Goal: Transaction & Acquisition: Purchase product/service

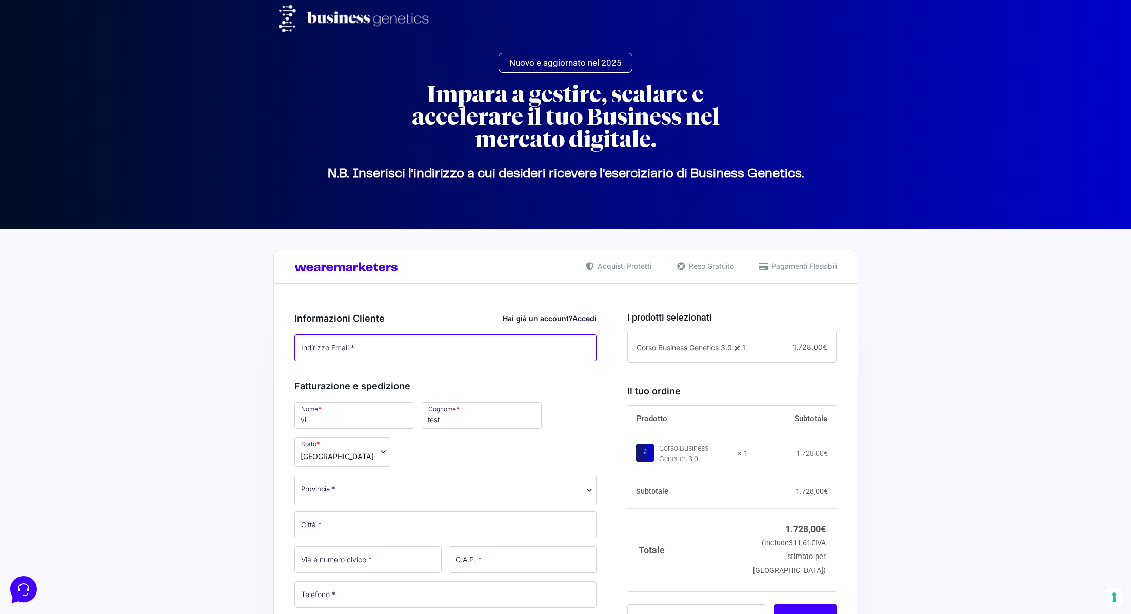
click at [416, 347] on input "Indirizzo Email *" at bounding box center [445, 347] width 303 height 27
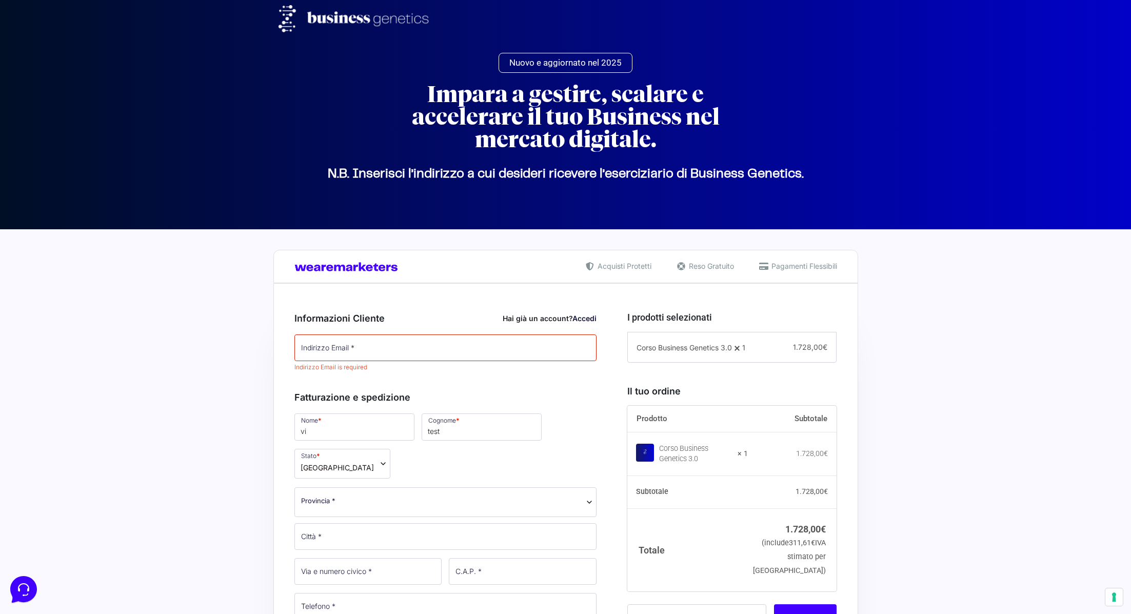
click at [350, 337] on input "Indirizzo Email *" at bounding box center [445, 347] width 303 height 27
click at [366, 344] on input "Indirizzo Email *" at bounding box center [445, 347] width 303 height 27
type input "v.vecchio@wearemarketers.net"
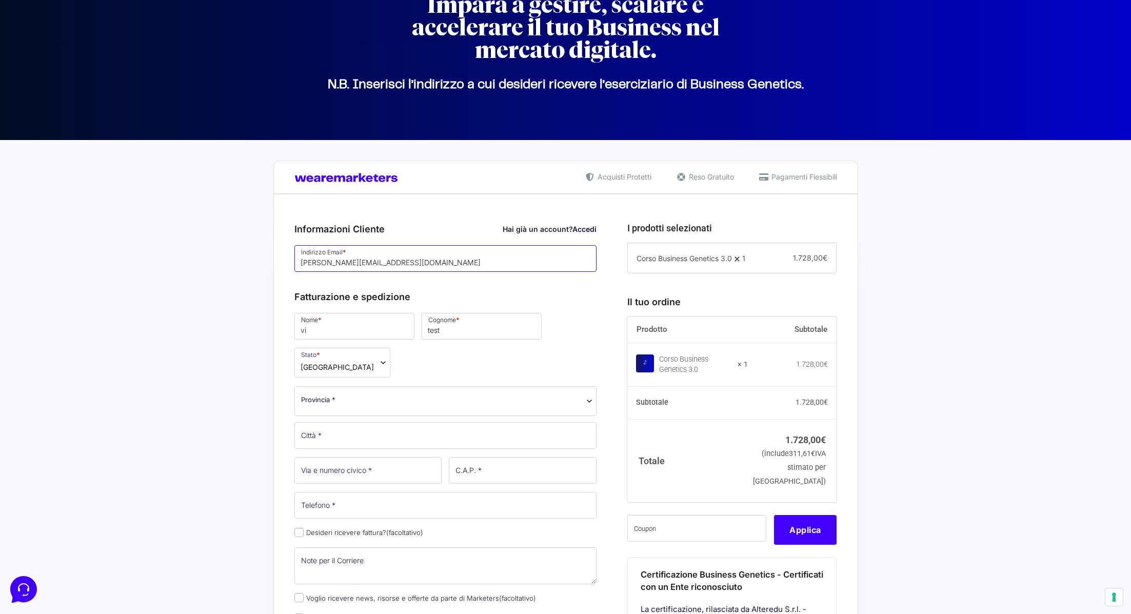
scroll to position [90, 0]
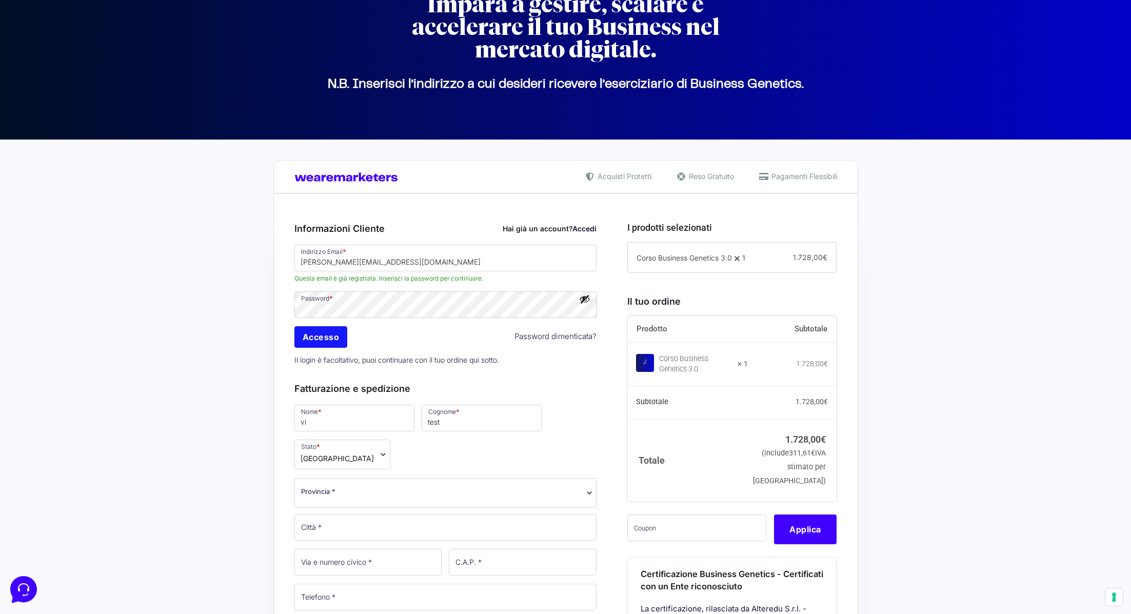
click at [317, 334] on input "Accesso" at bounding box center [320, 337] width 53 height 22
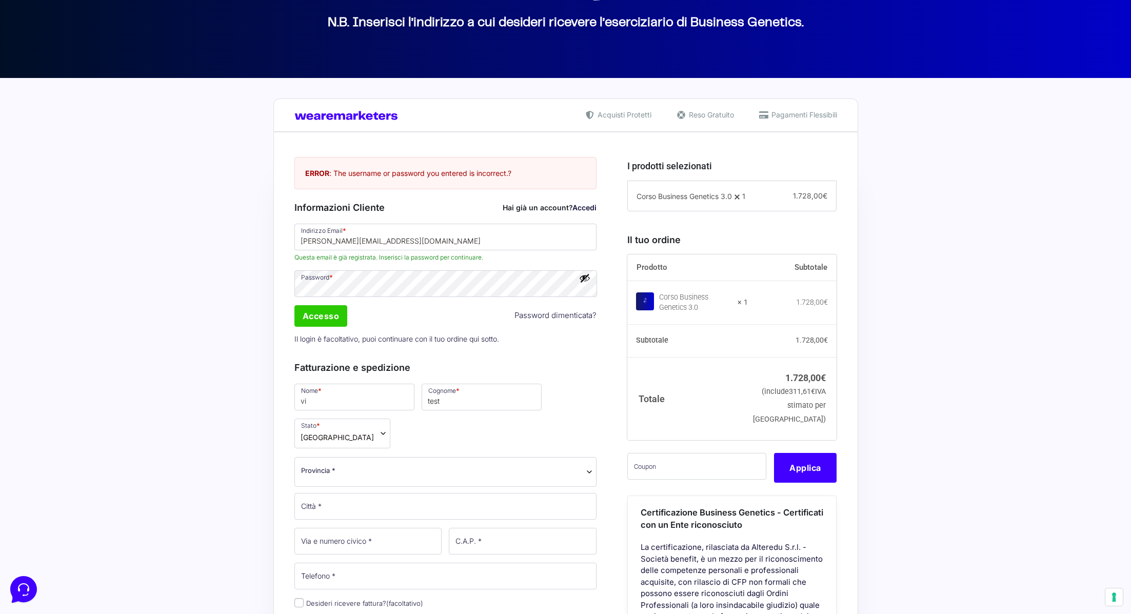
scroll to position [165, 0]
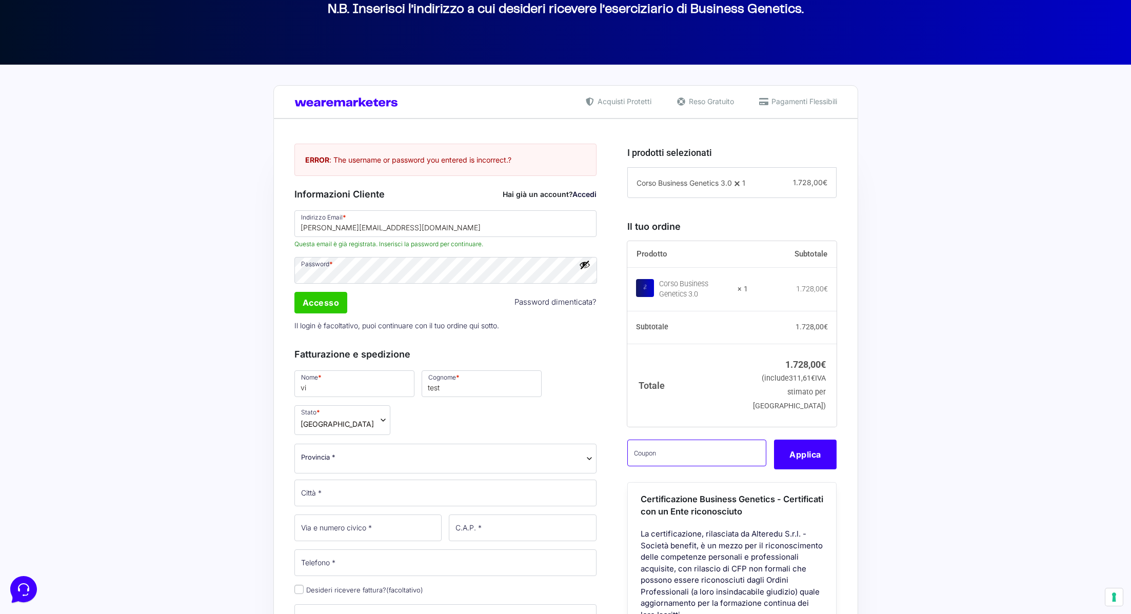
click at [663, 466] on input "text" at bounding box center [696, 453] width 139 height 27
type input "mbgtest"
click at [793, 469] on button "Applica" at bounding box center [805, 455] width 63 height 30
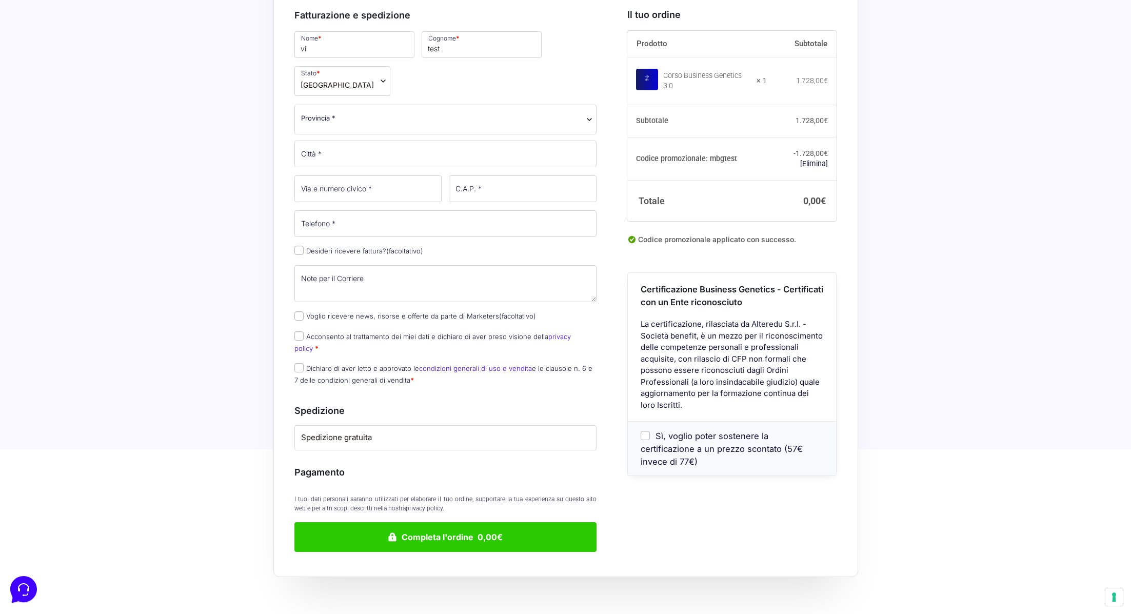
scroll to position [491, 0]
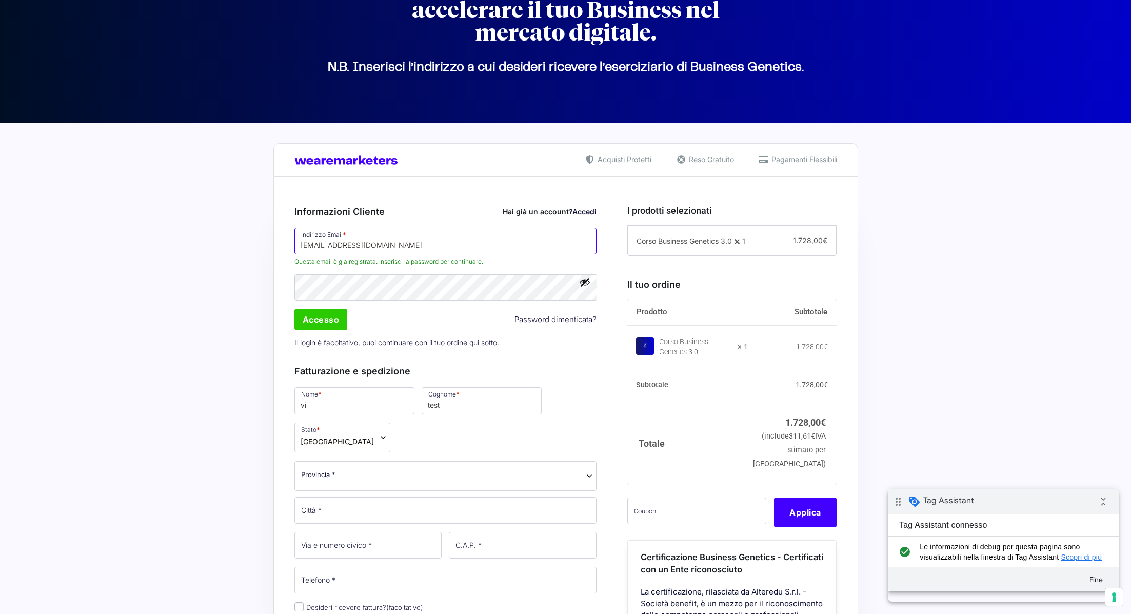
type input "Vittoria Vecchio"
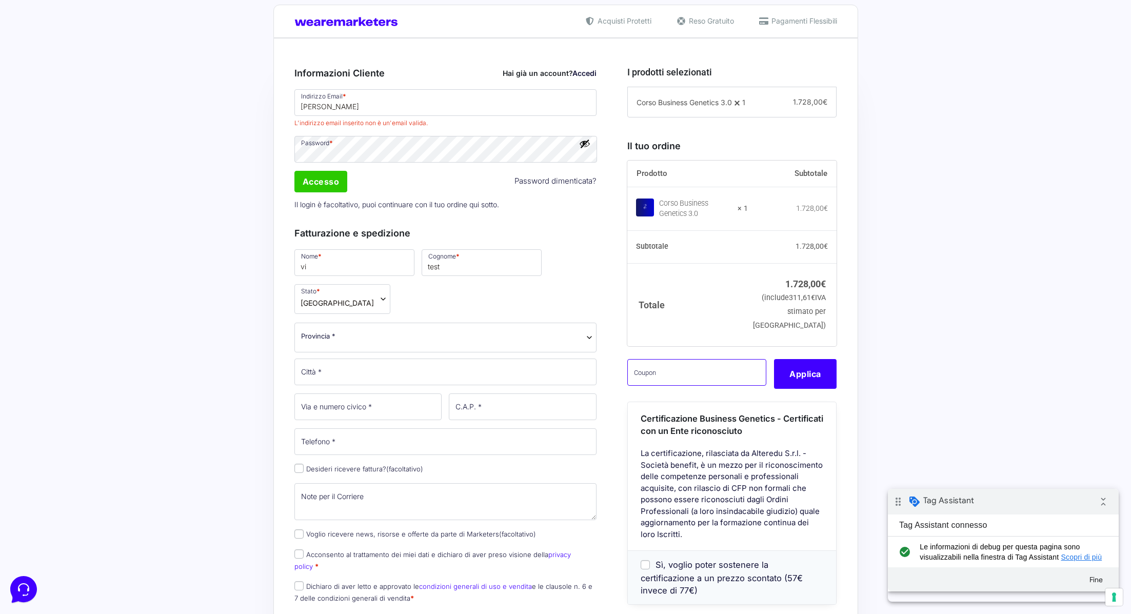
click at [695, 386] on input "text" at bounding box center [696, 372] width 139 height 27
type input "mbgtest"
click at [796, 389] on button "Applica" at bounding box center [805, 374] width 63 height 30
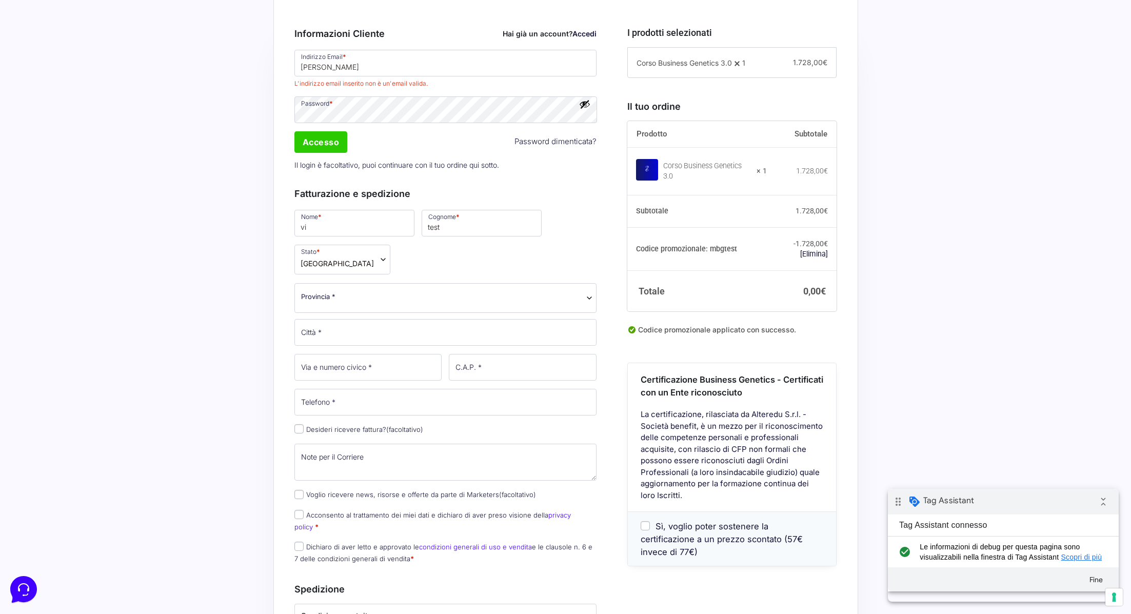
scroll to position [268, 0]
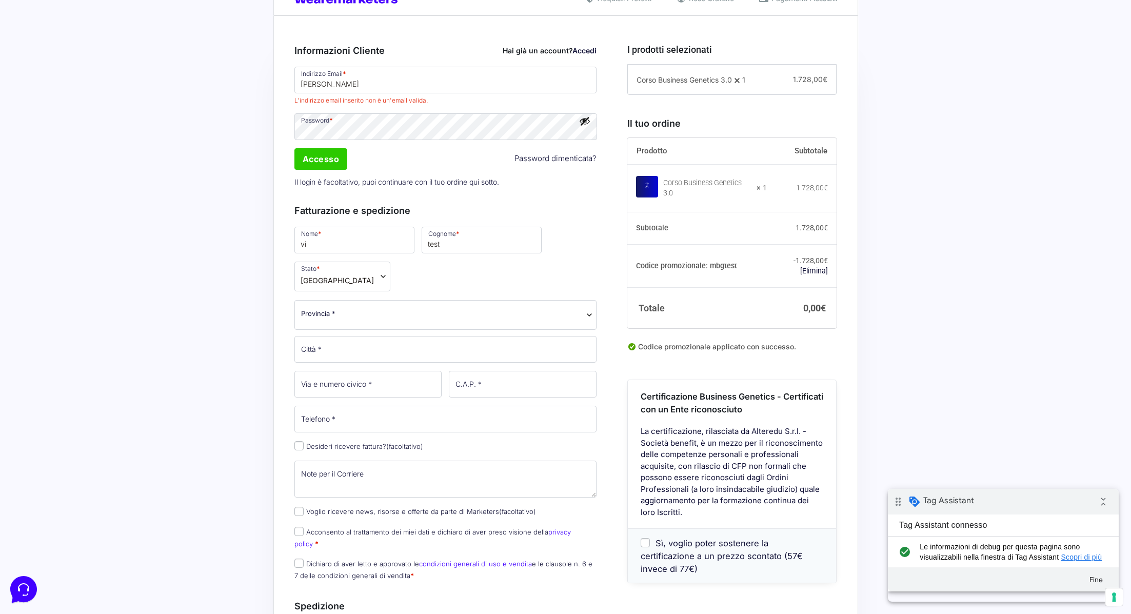
click at [391, 300] on span "Provincia *" at bounding box center [445, 315] width 303 height 30
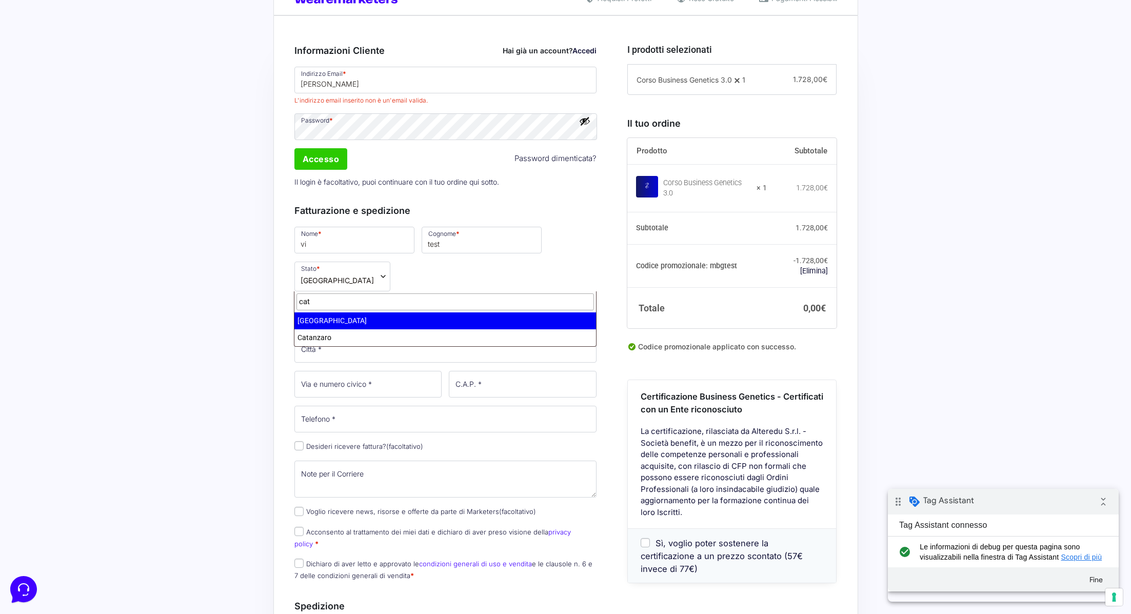
type input "cata"
select select "CT"
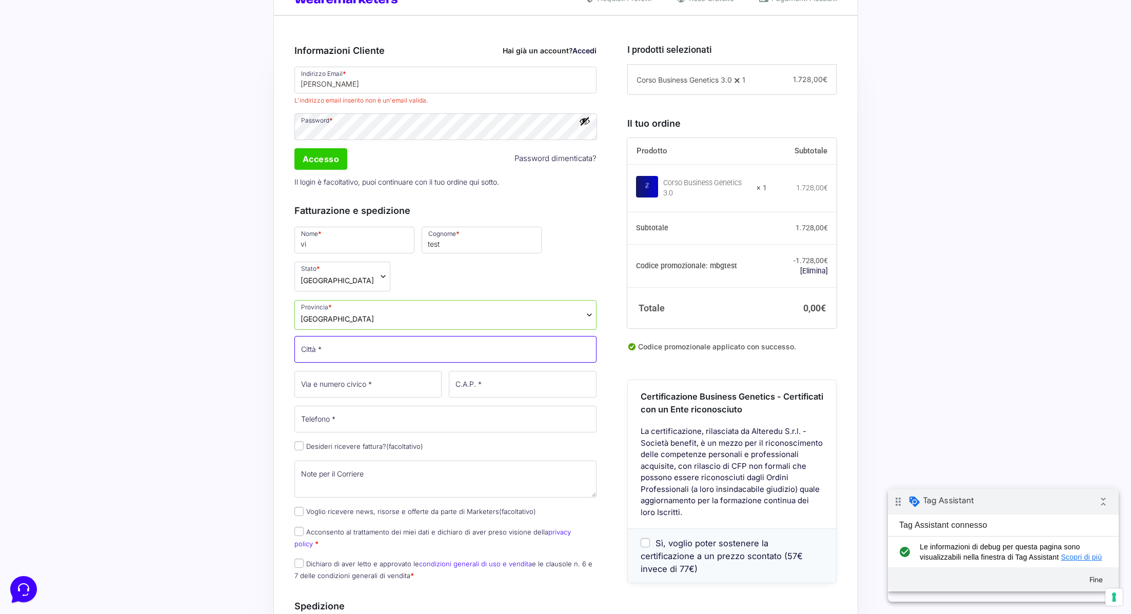
click at [374, 336] on input "Città *" at bounding box center [445, 349] width 303 height 27
type input "catania"
click at [384, 371] on input "Via e numero civico *" at bounding box center [368, 384] width 148 height 27
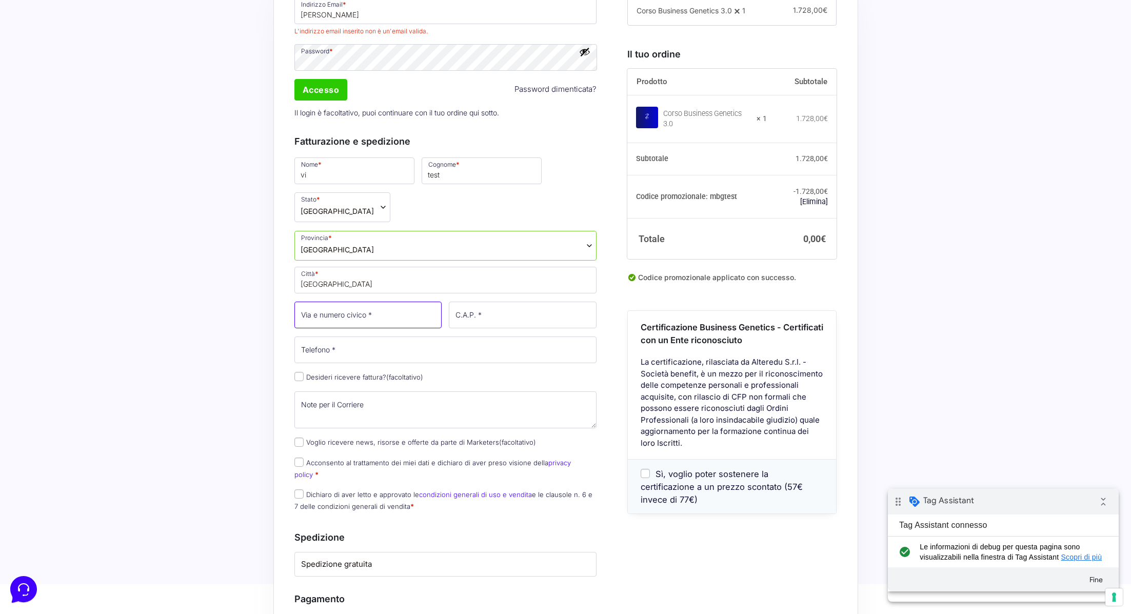
scroll to position [338, 0]
click at [303, 421] on div "Nome * vi Cognome * test Stato * Seleziona un paese / una regione… Afghanistan …" at bounding box center [446, 336] width 310 height 363
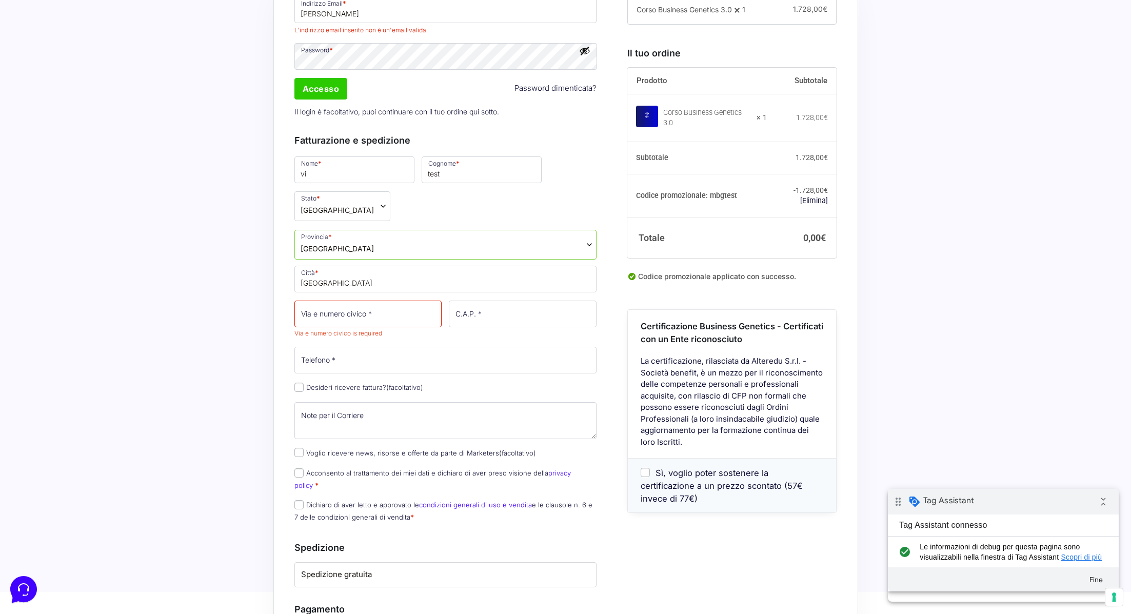
click at [298, 466] on p "Acconsento al trattamento dei miei dati e dichiaro di aver preso visione della …" at bounding box center [446, 479] width 310 height 27
click at [299, 468] on input "Acconsento al trattamento dei miei dati e dichiaro di aver preso visione della …" at bounding box center [298, 472] width 9 height 9
checkbox input "true"
click at [299, 500] on input "Dichiaro di aver letto e approvato le condizioni generali di uso e vendita e le…" at bounding box center [298, 504] width 9 height 9
checkbox input "true"
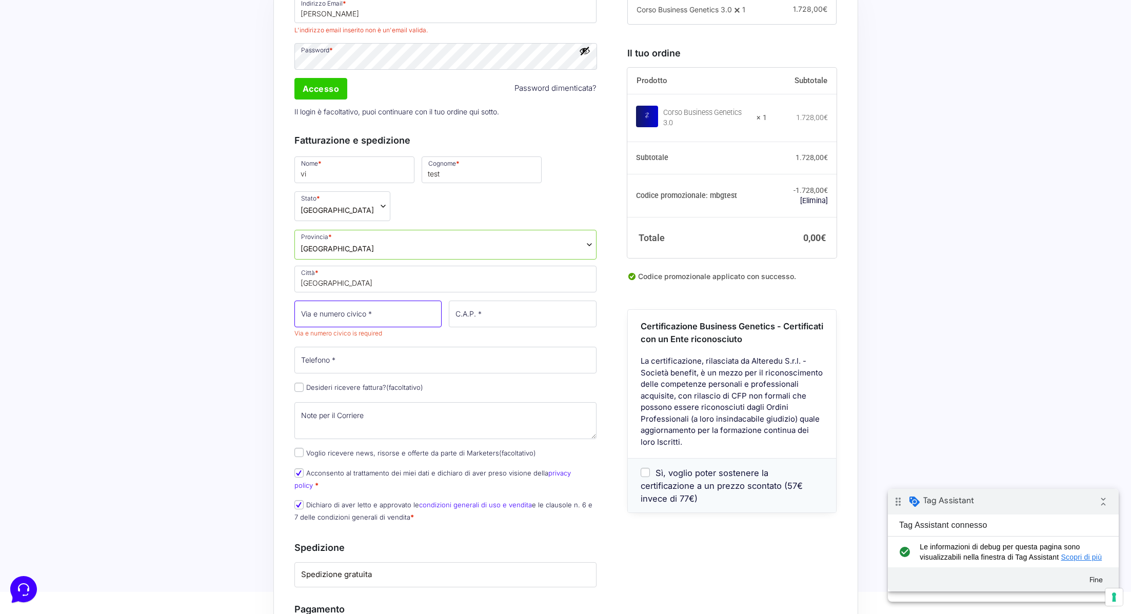
click at [358, 301] on input "Via e numero civico *" at bounding box center [368, 314] width 148 height 27
type input "Via Scarcella, 44"
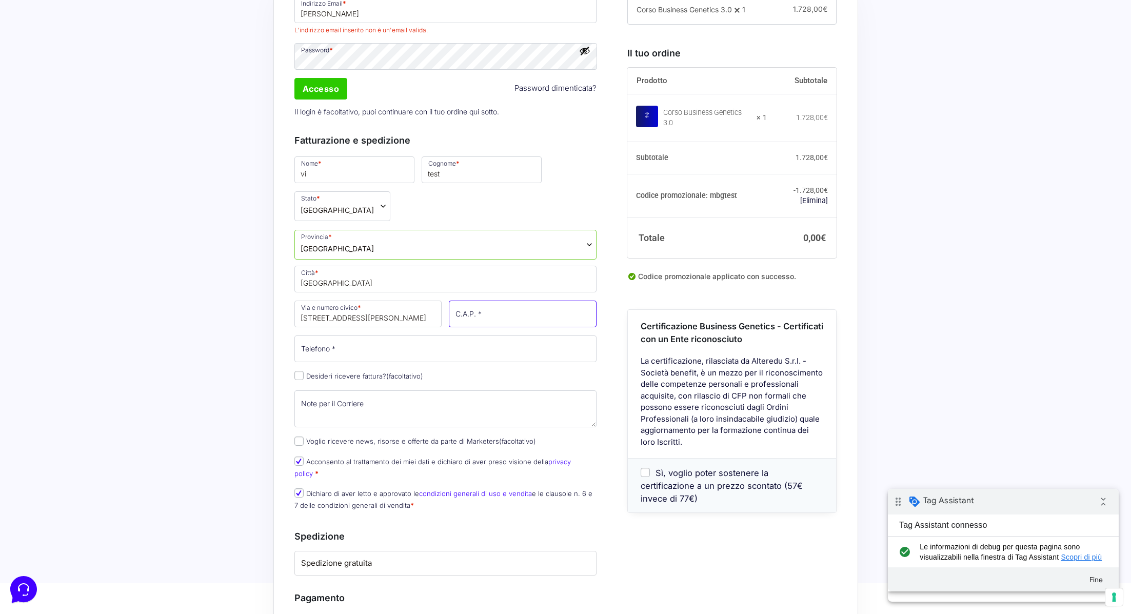
click at [475, 301] on input "C.A.P. *" at bounding box center [523, 314] width 148 height 27
type input "95037"
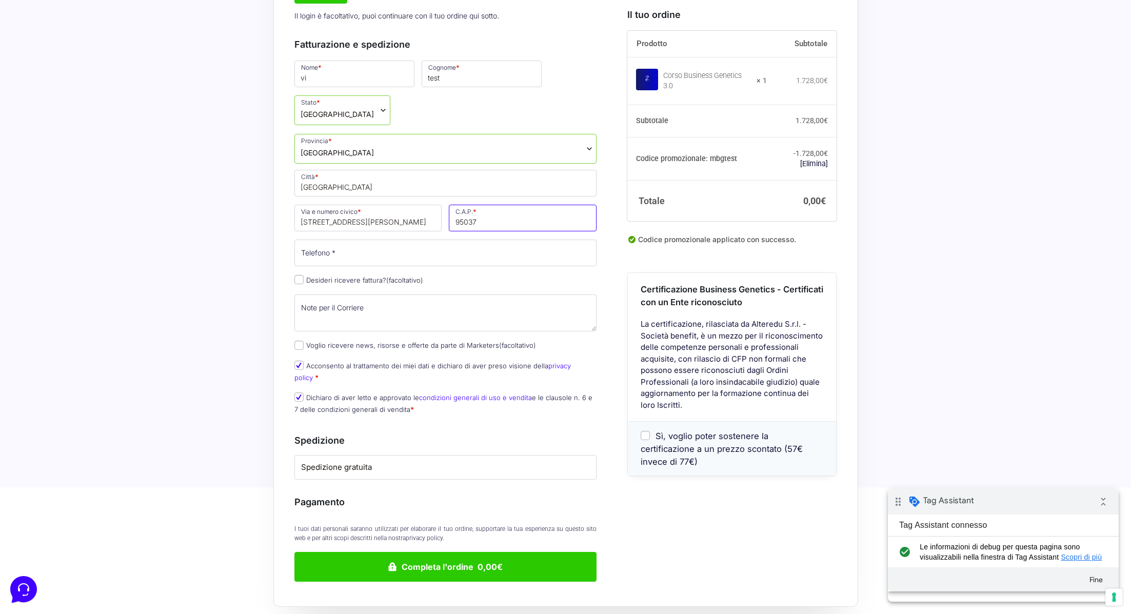
scroll to position [472, 0]
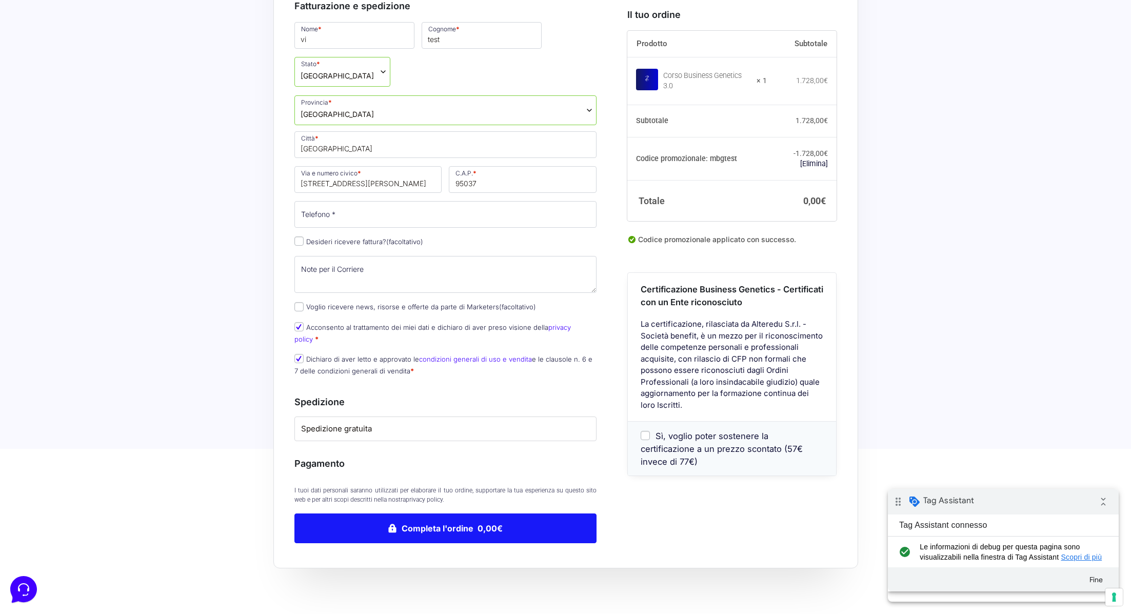
click at [456, 514] on button "Completa l'ordine 0,00€" at bounding box center [445, 529] width 303 height 30
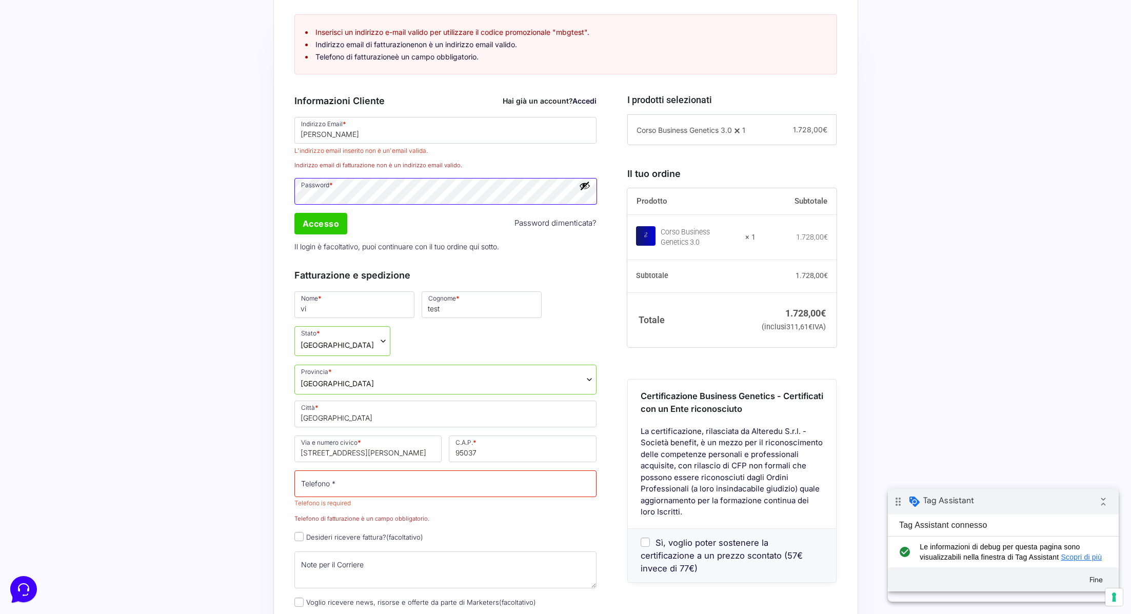
click at [461, 182] on div "Indirizzo Email * Vittoria Vecchio L'indirizzo email inserito non è un'email va…" at bounding box center [446, 186] width 310 height 142
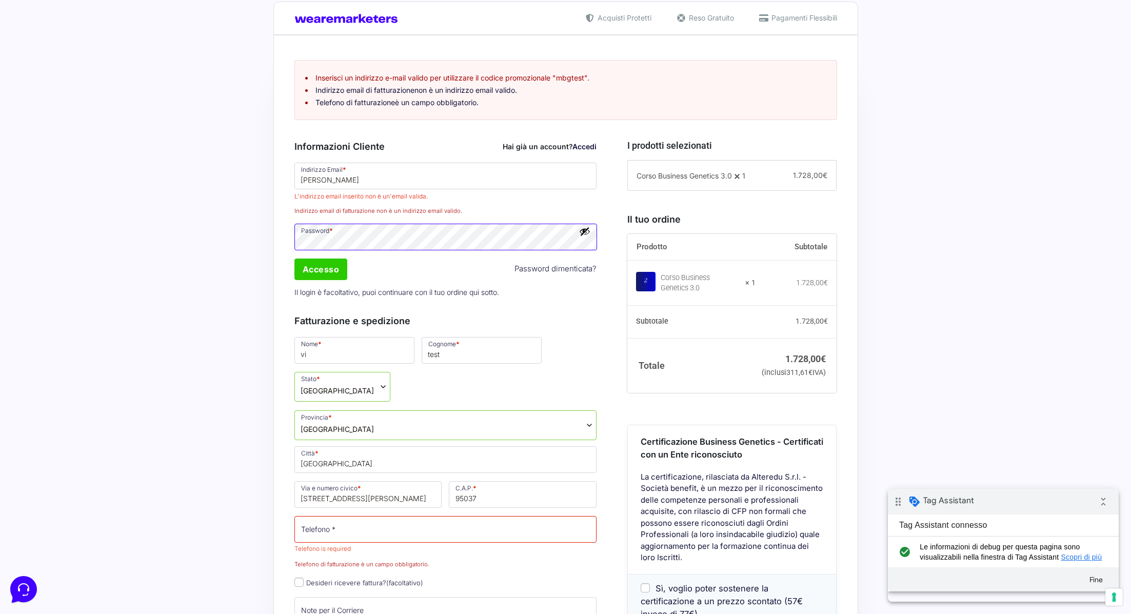
scroll to position [248, 0]
click at [291, 210] on p "Indirizzo Email * Vittoria Vecchio L'indirizzo email inserito non è un'email va…" at bounding box center [446, 190] width 310 height 56
click at [375, 180] on input "Vittoria Vecchio" at bounding box center [445, 176] width 303 height 27
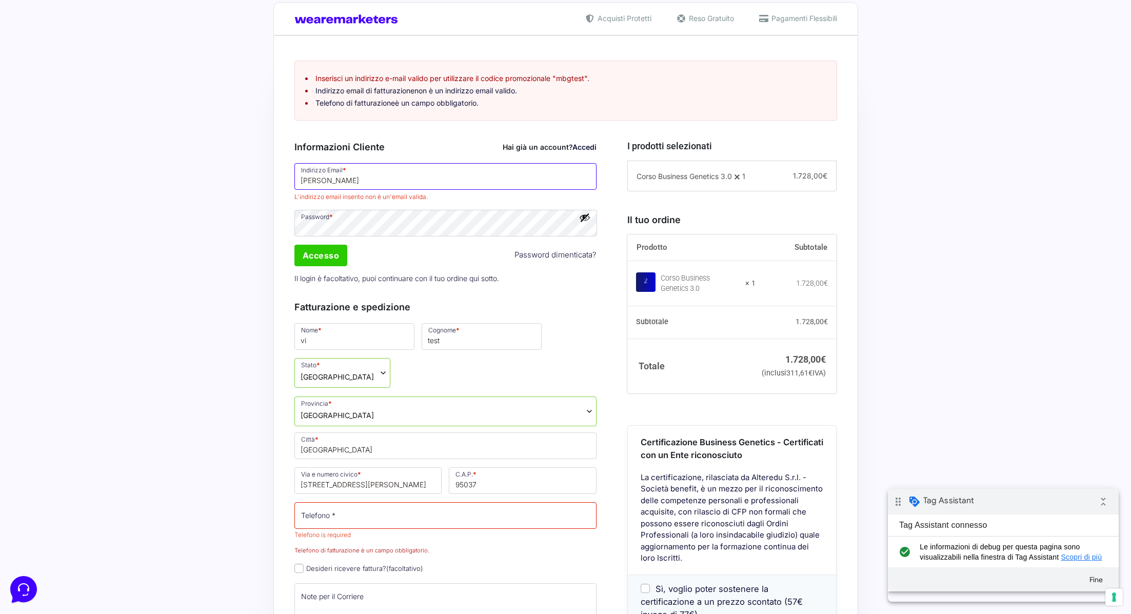
type input "vittoriavecchio.ct@gmail.com"
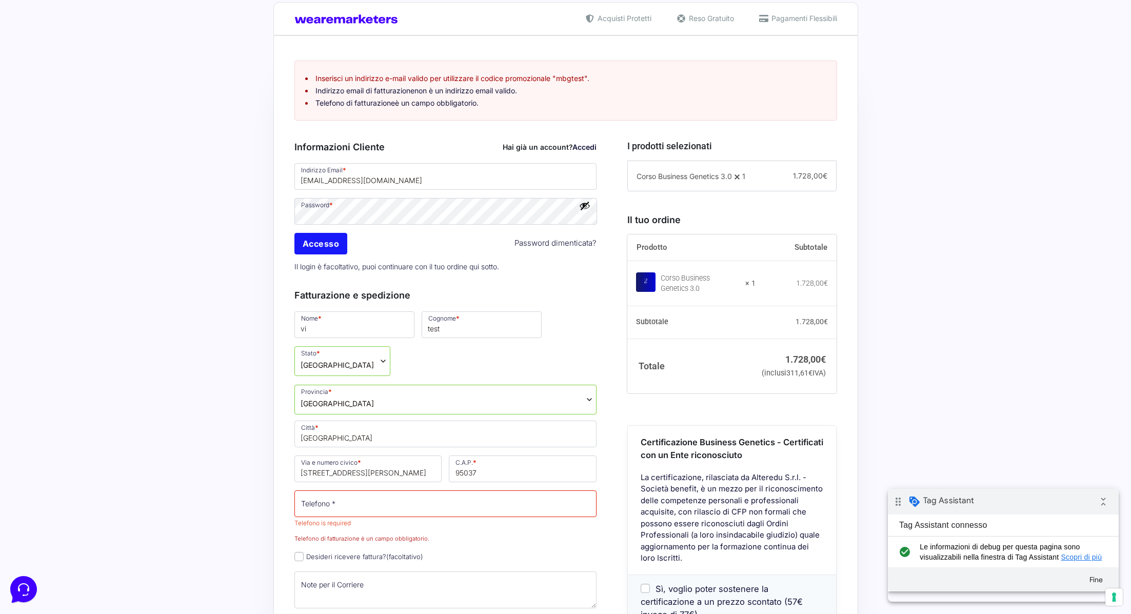
click at [331, 244] on input "Accesso" at bounding box center [320, 244] width 53 height 22
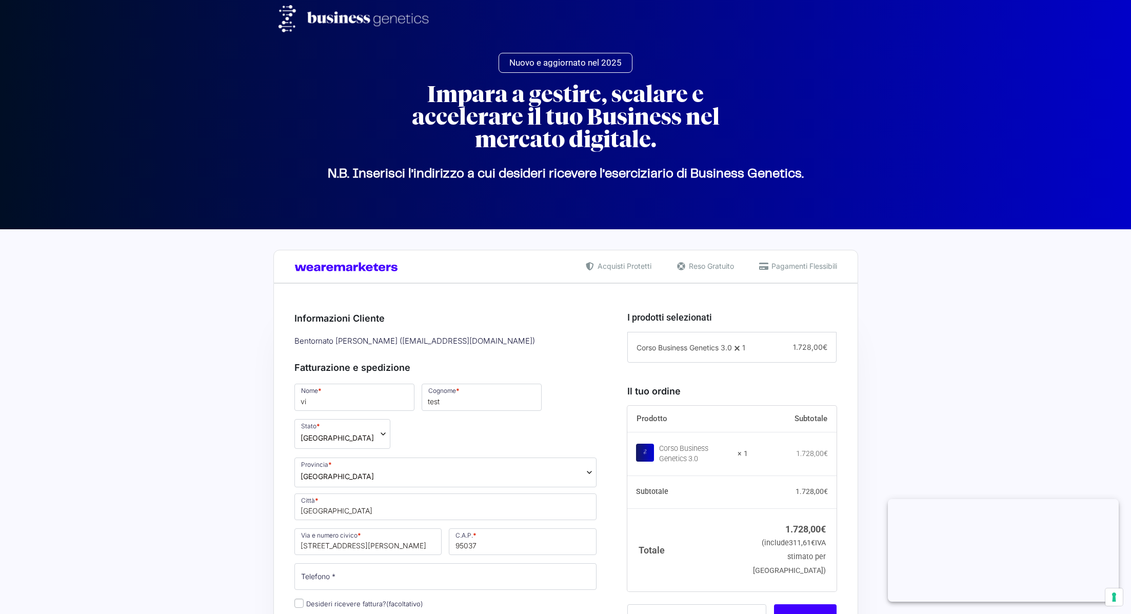
select select "CT"
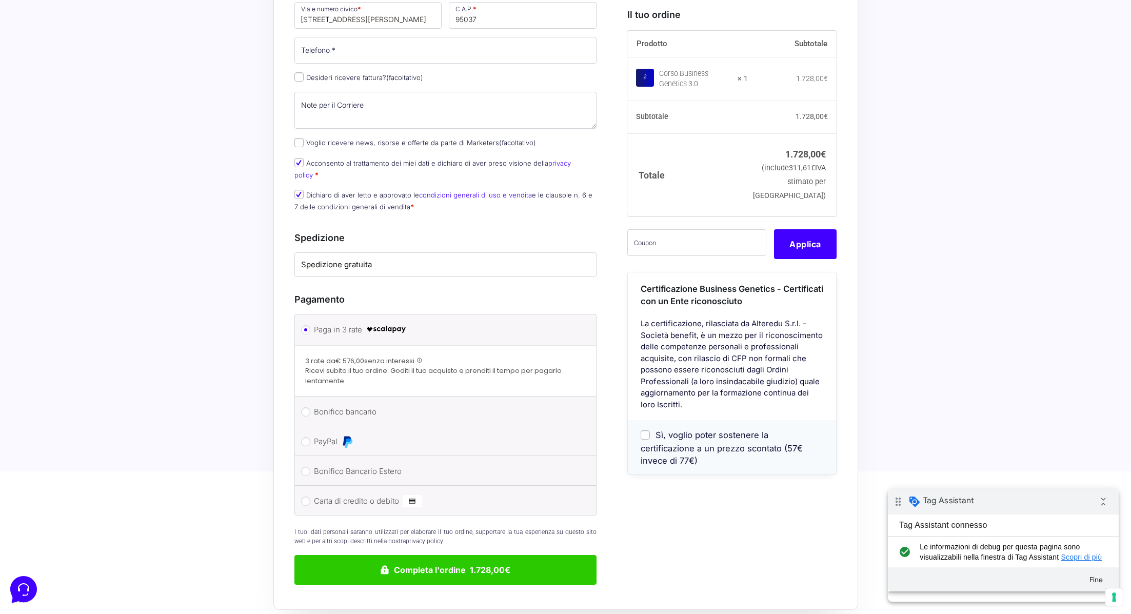
scroll to position [542, 0]
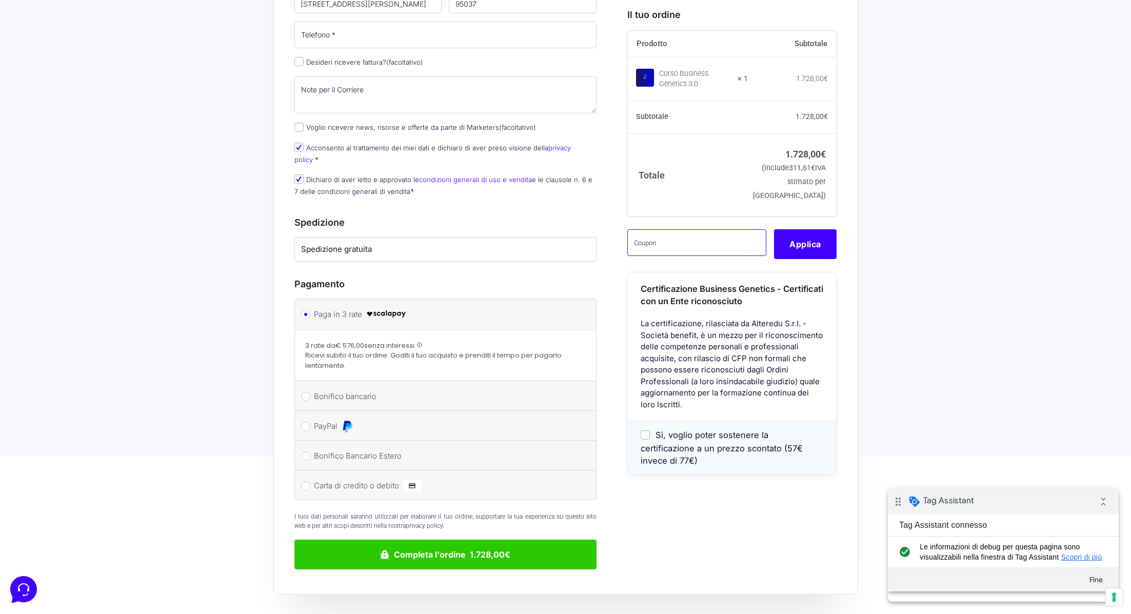
click at [703, 255] on input "text" at bounding box center [696, 242] width 139 height 27
type input "mbgtest"
click at [817, 256] on button "Applica" at bounding box center [805, 244] width 63 height 30
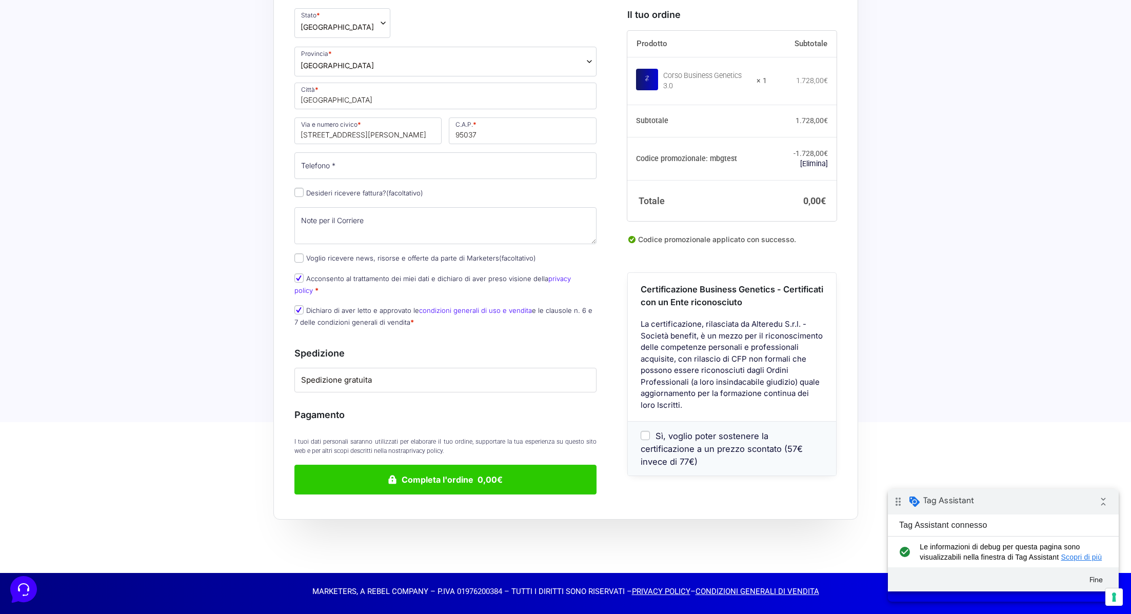
scroll to position [363, 0]
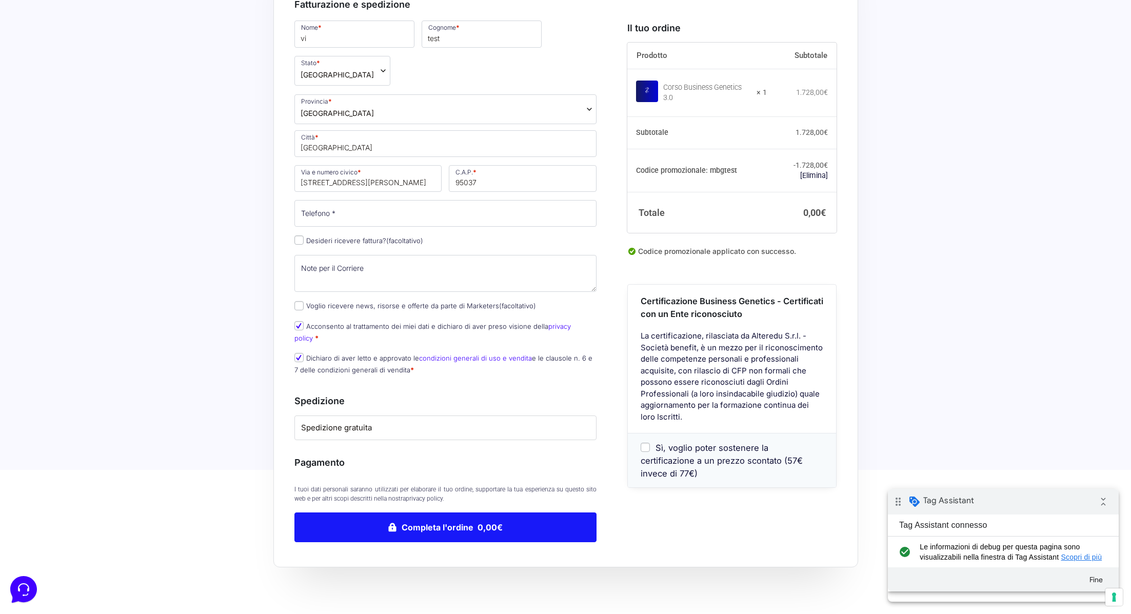
click at [443, 512] on button "Completa l'ordine 0,00€" at bounding box center [445, 527] width 303 height 30
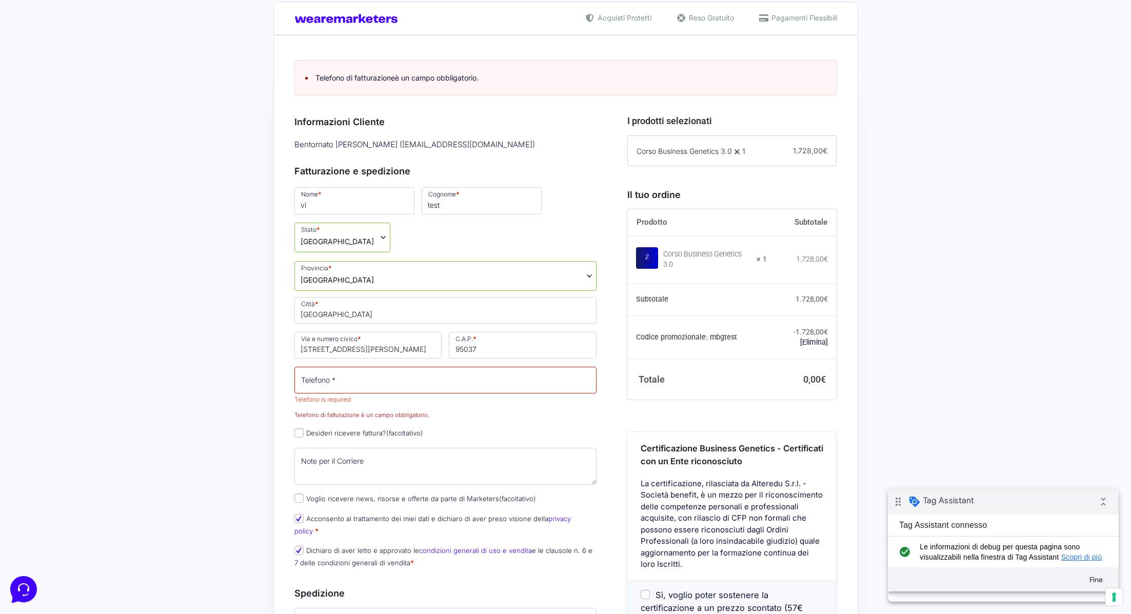
scroll to position [248, 0]
click at [346, 367] on input "Telefono *" at bounding box center [445, 380] width 303 height 27
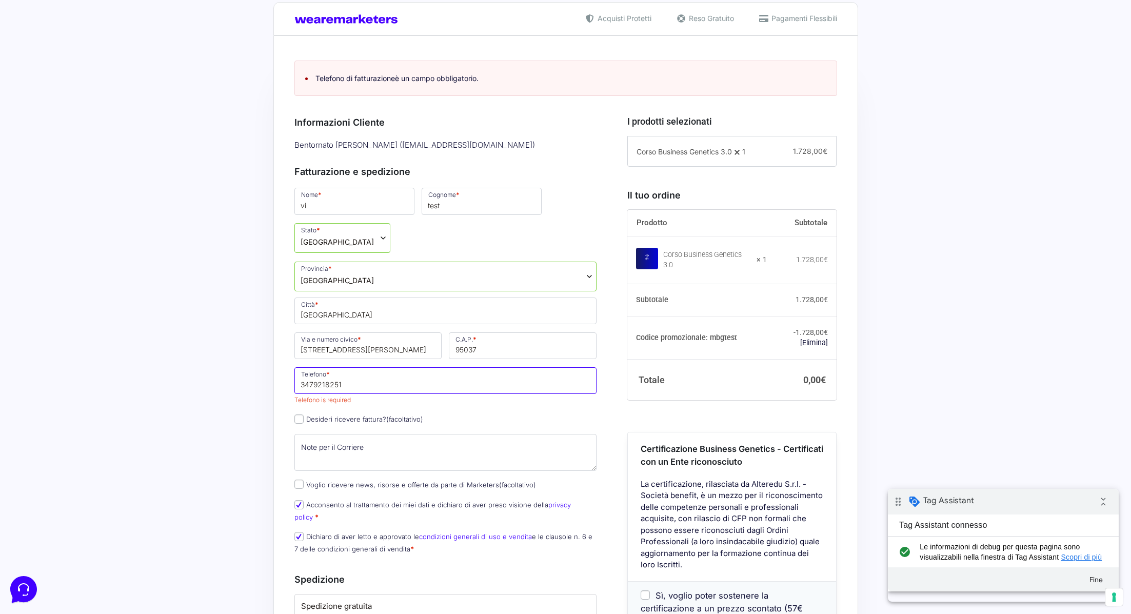
type input "3479218251"
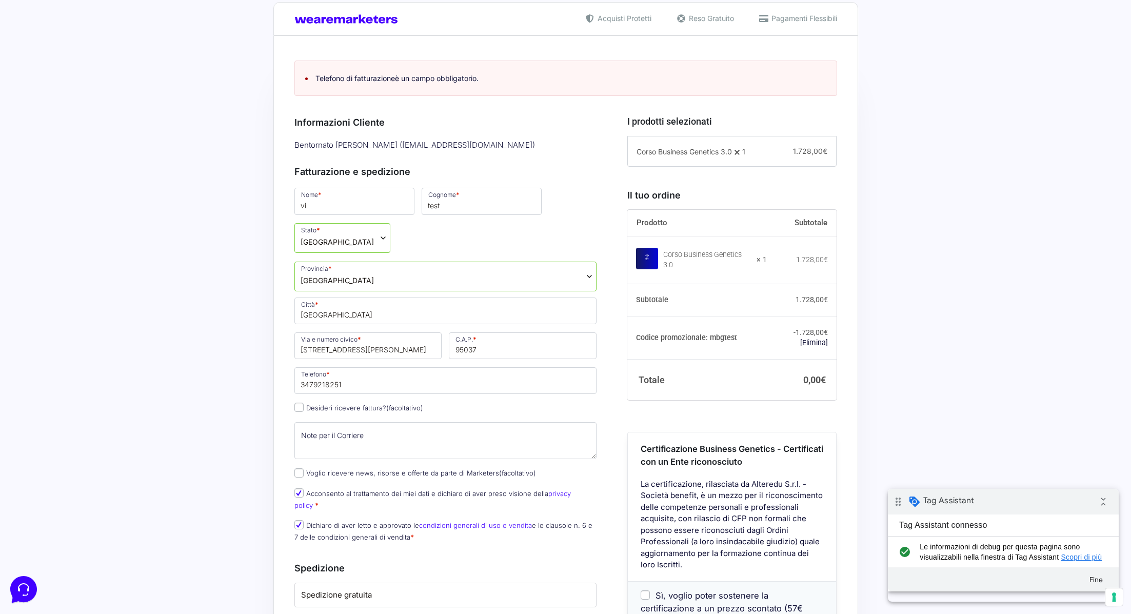
click at [166, 461] on div "Acquisti Protetti Reso Gratuito Pagamenti Flessibili Riepilogo Ordine 0,00 € Pr…" at bounding box center [565, 385] width 1131 height 806
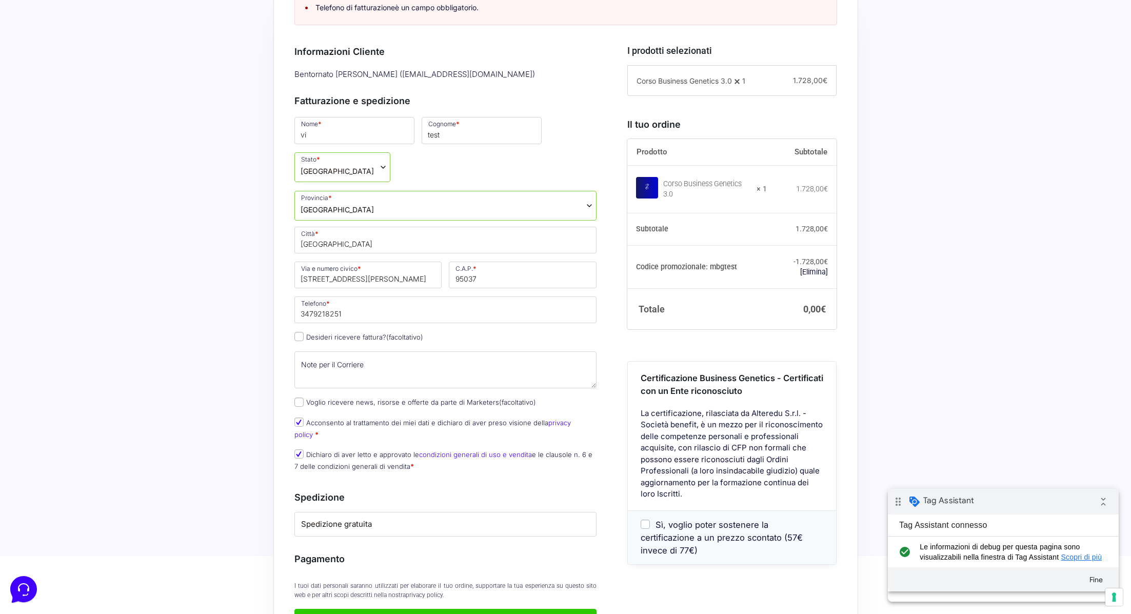
scroll to position [415, 0]
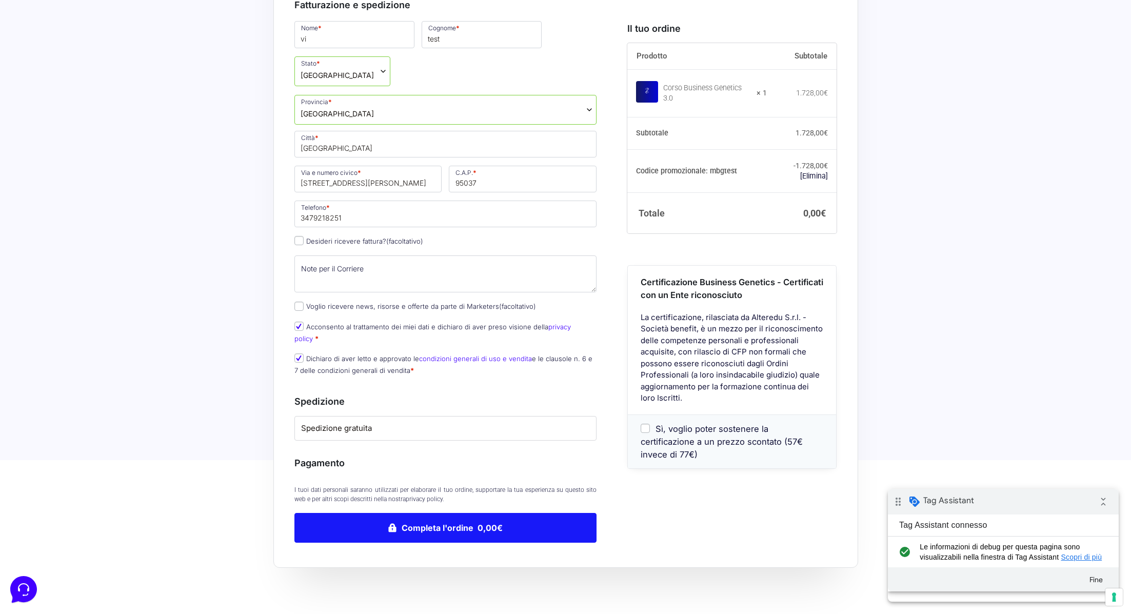
click at [424, 513] on button "Completa l'ordine 0,00€" at bounding box center [445, 528] width 303 height 30
